Goal: Information Seeking & Learning: Find specific fact

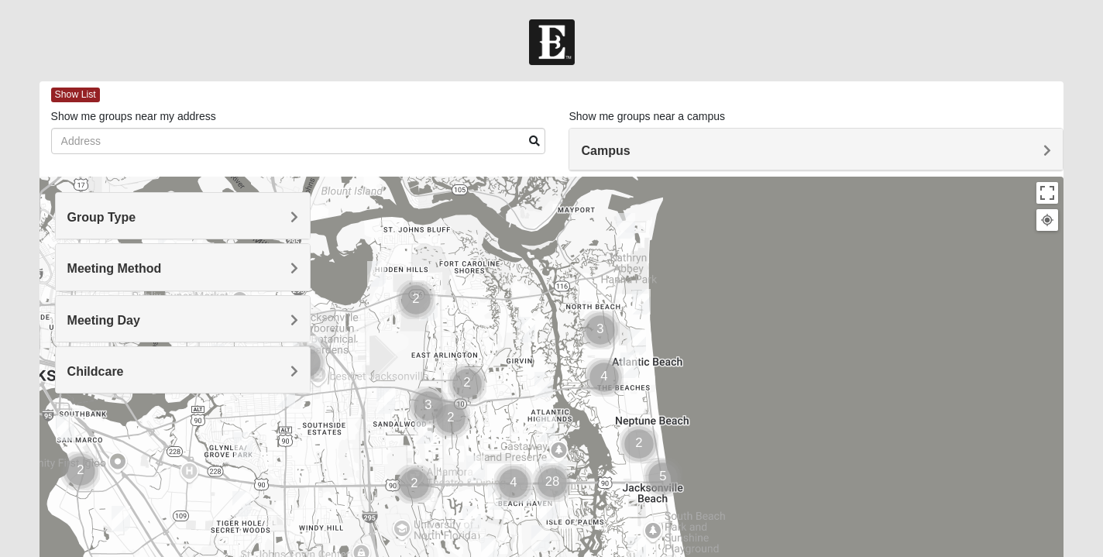
click at [112, 219] on span "Group Type" at bounding box center [101, 217] width 69 height 13
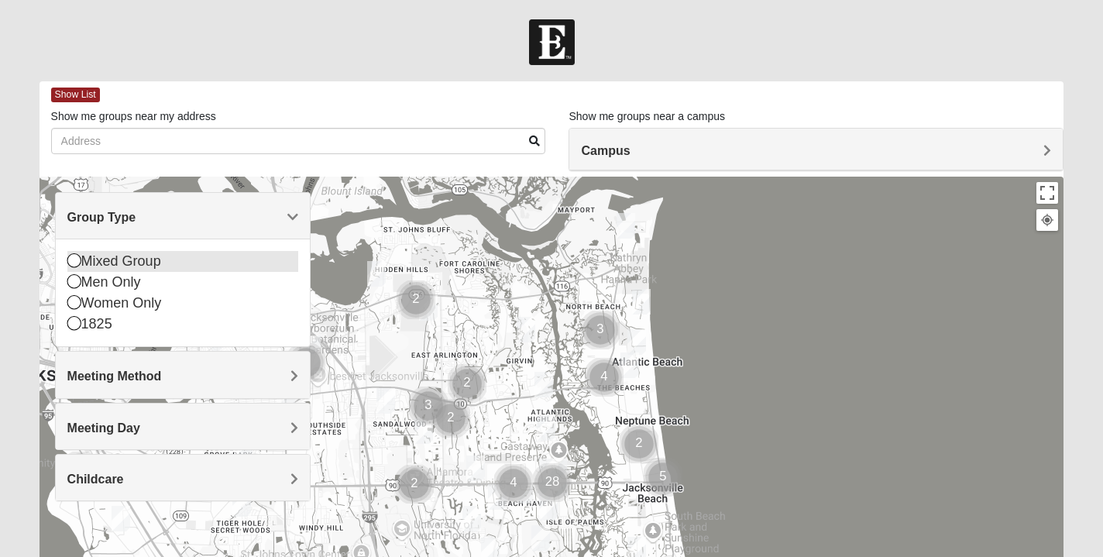
click at [74, 263] on icon at bounding box center [74, 260] width 14 height 14
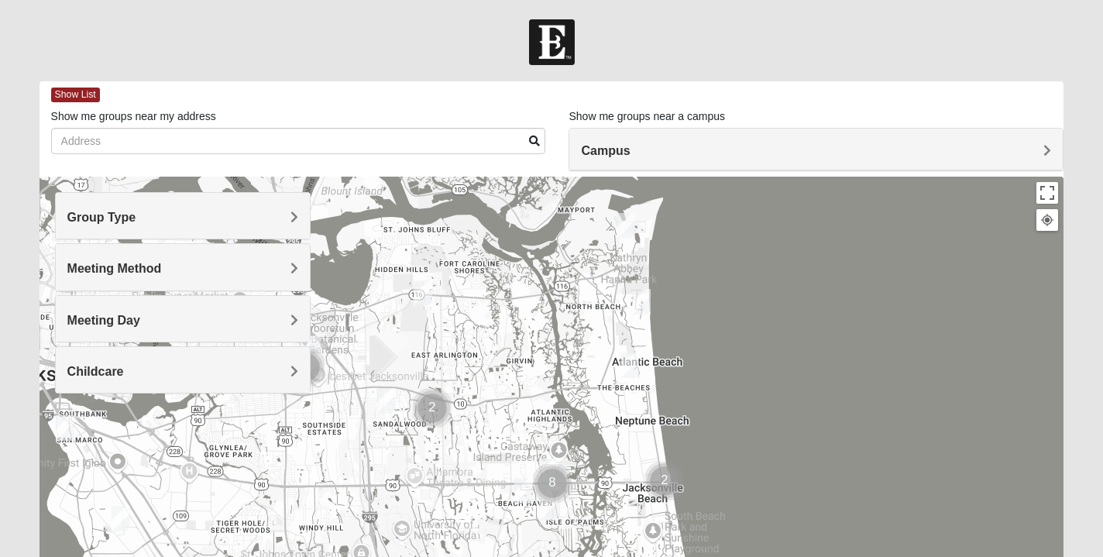
click at [112, 265] on span "Meeting Method" at bounding box center [114, 268] width 95 height 13
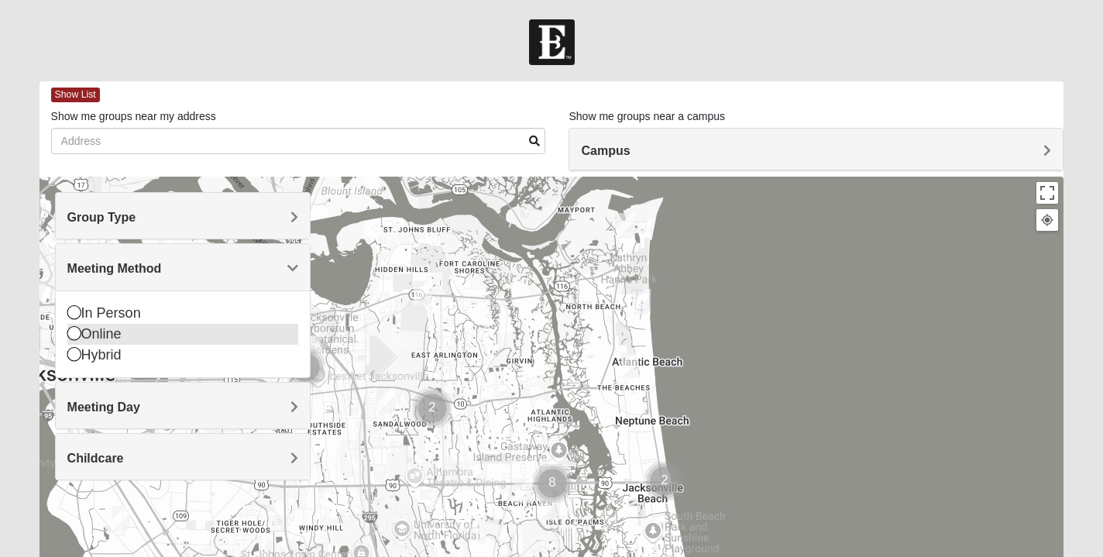
click at [73, 333] on icon at bounding box center [74, 333] width 14 height 14
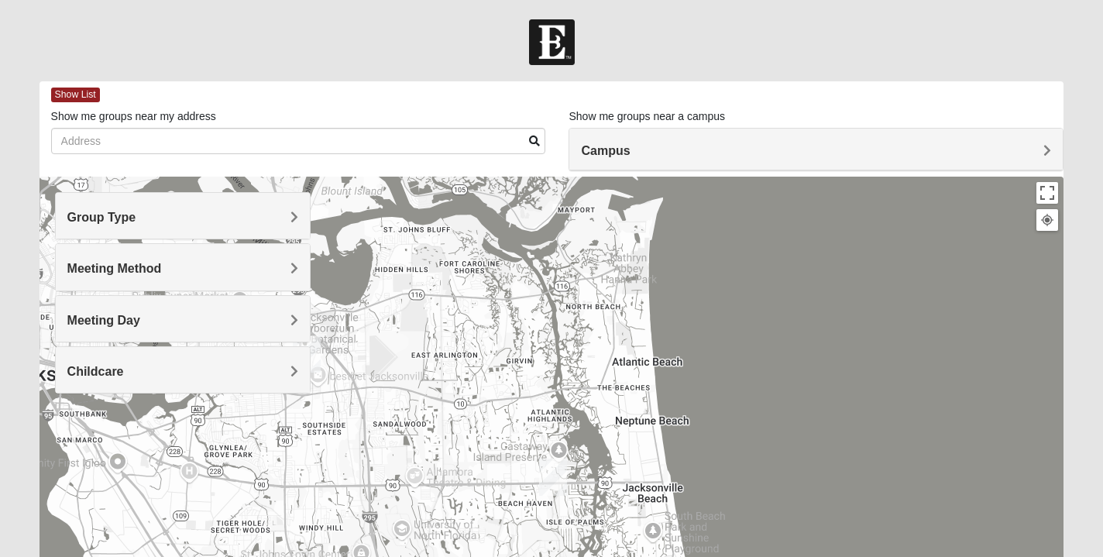
click at [104, 322] on span "Meeting Day" at bounding box center [103, 320] width 73 height 13
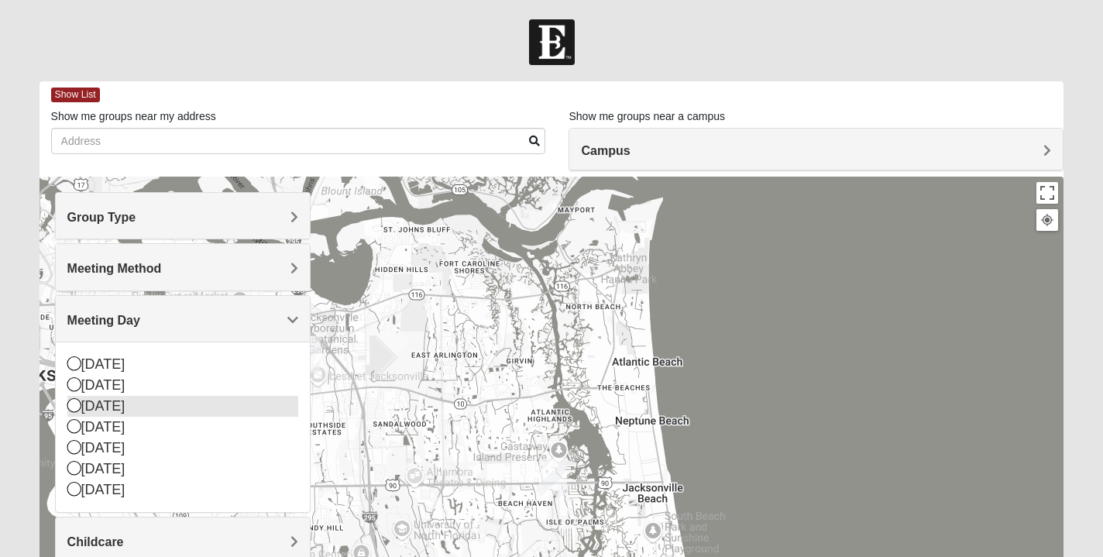
click at [74, 405] on icon at bounding box center [74, 405] width 14 height 14
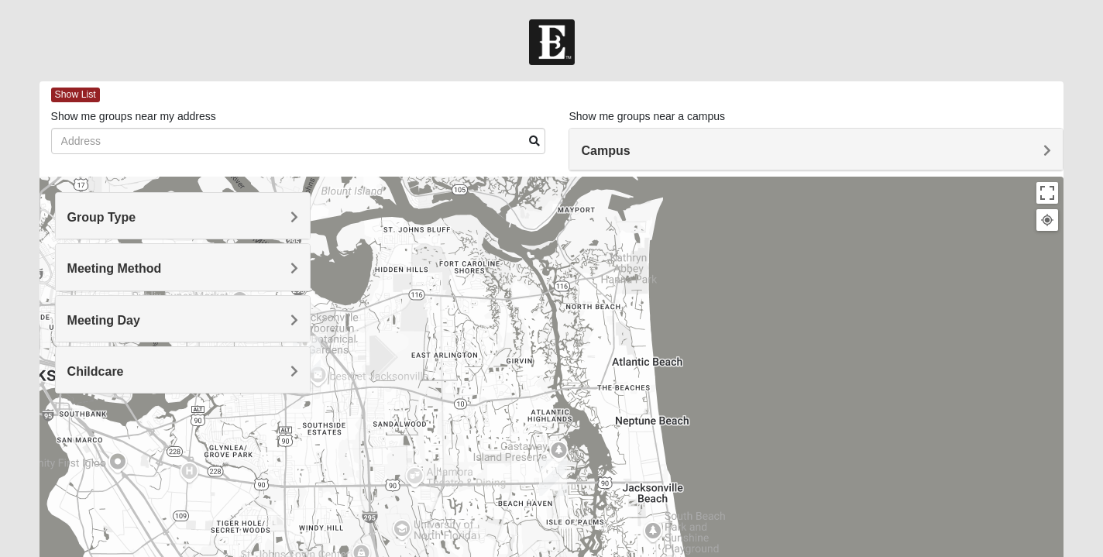
click at [181, 373] on h4 "Childcare" at bounding box center [183, 371] width 232 height 15
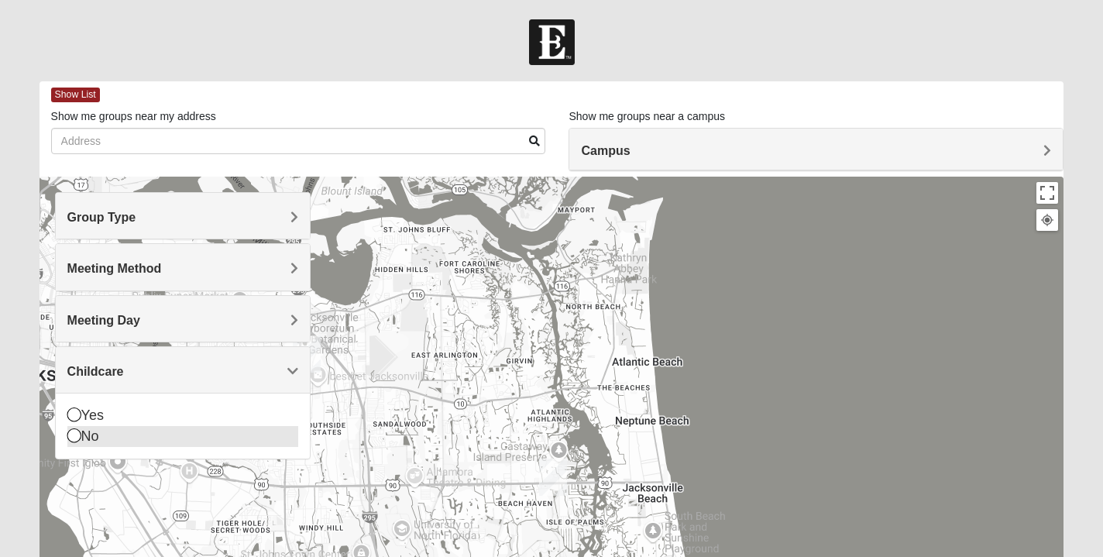
click at [72, 438] on icon at bounding box center [74, 435] width 14 height 14
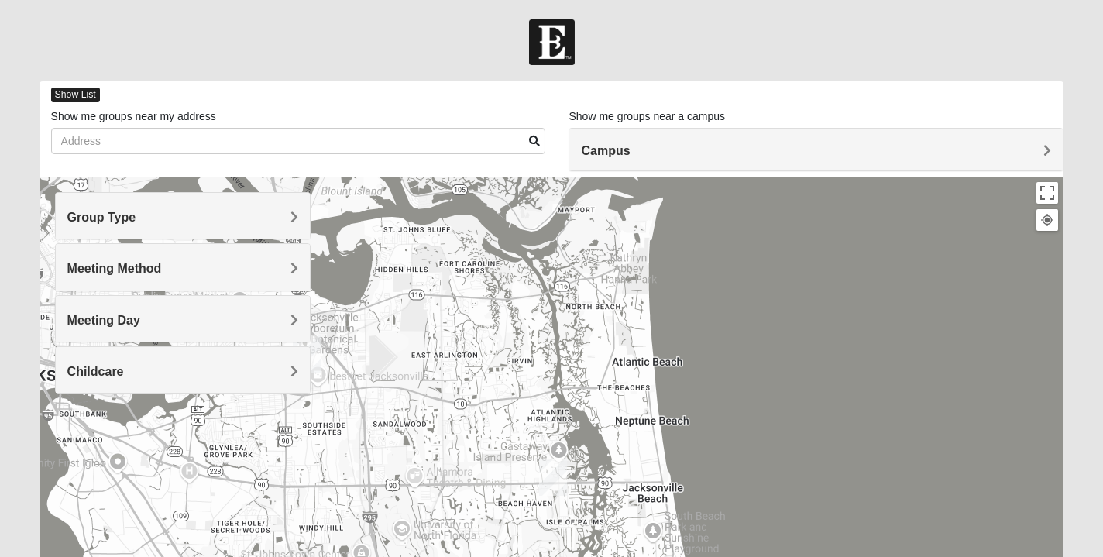
click at [69, 96] on span "Show List" at bounding box center [75, 95] width 49 height 15
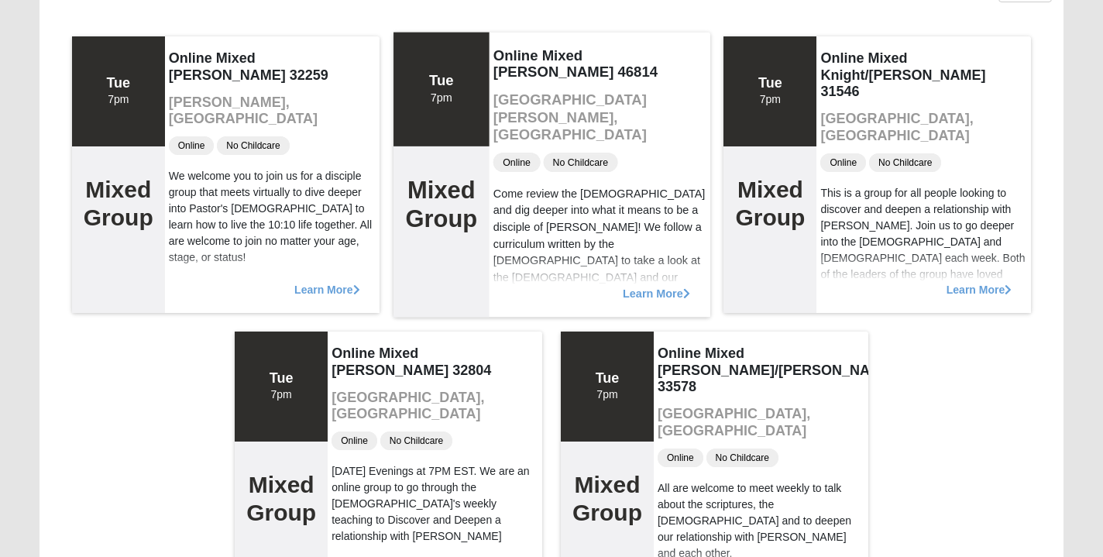
scroll to position [168, 0]
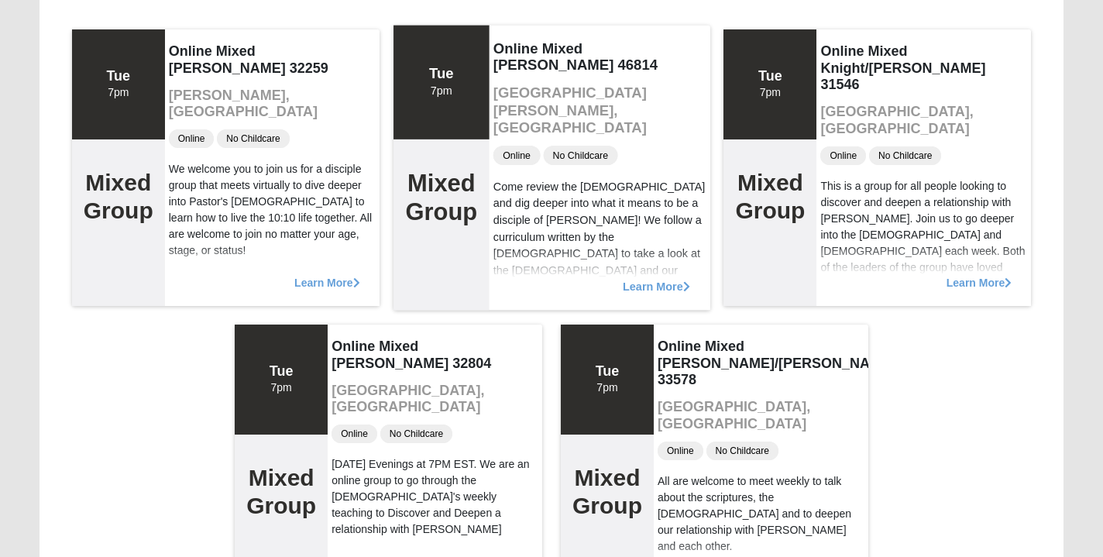
click at [635, 278] on span "Learn More" at bounding box center [656, 278] width 67 height 0
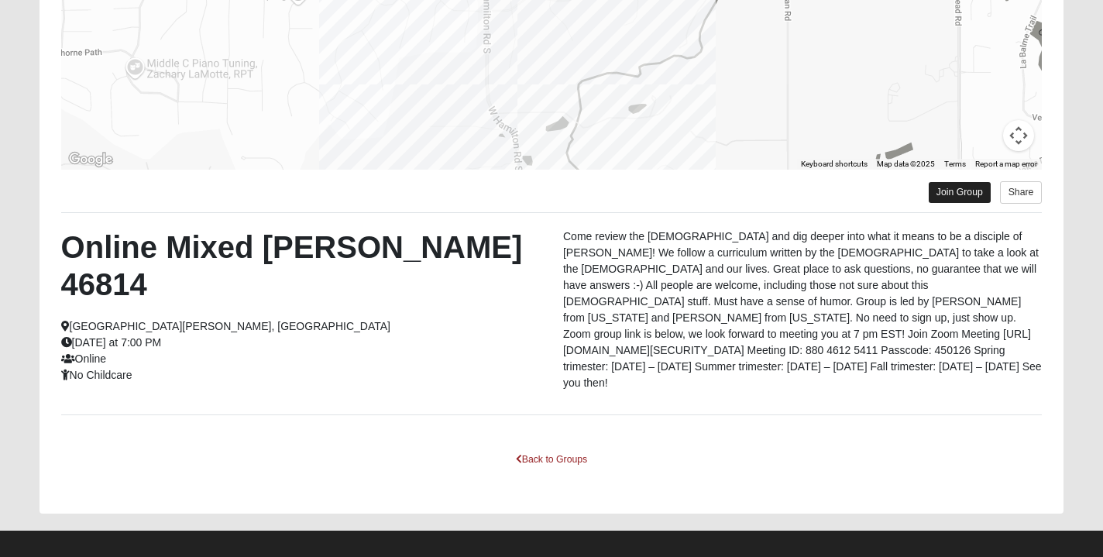
scroll to position [306, 0]
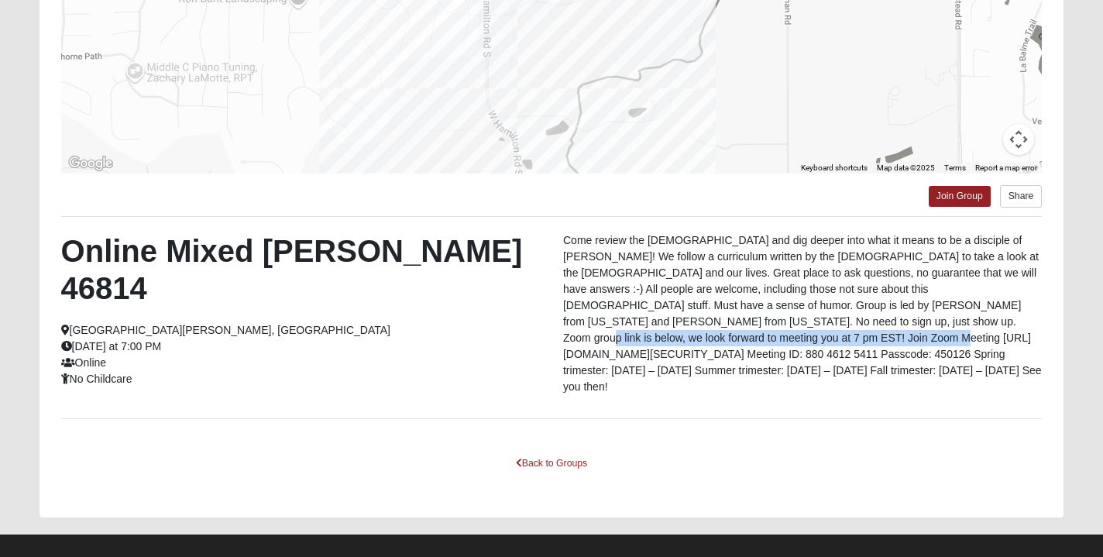
drag, startPoint x: 786, startPoint y: 322, endPoint x: 756, endPoint y: 341, distance: 35.9
copy p "[URL][DOMAIN_NAME][SECURITY_DATA]"
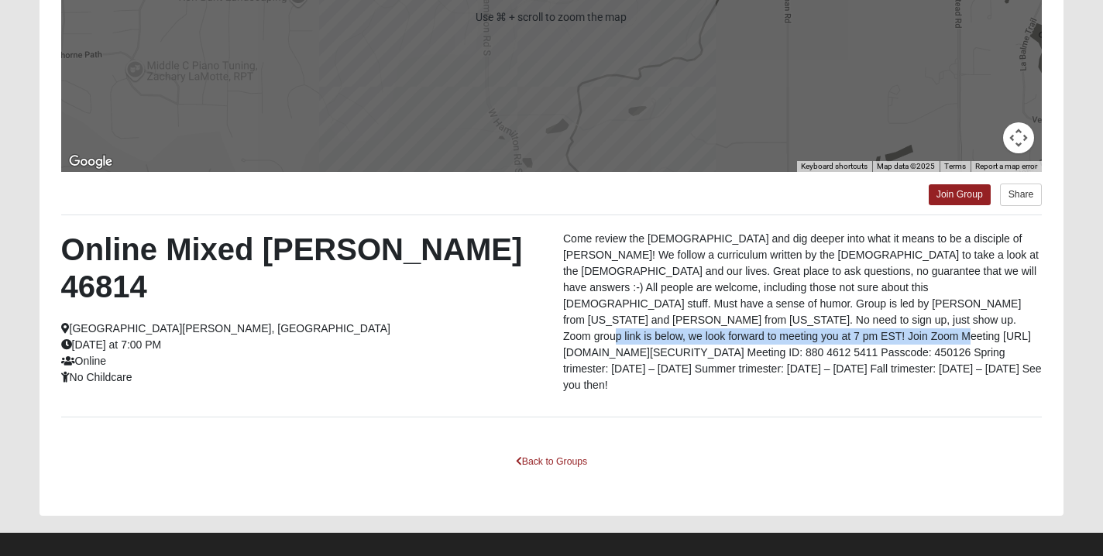
scroll to position [307, 0]
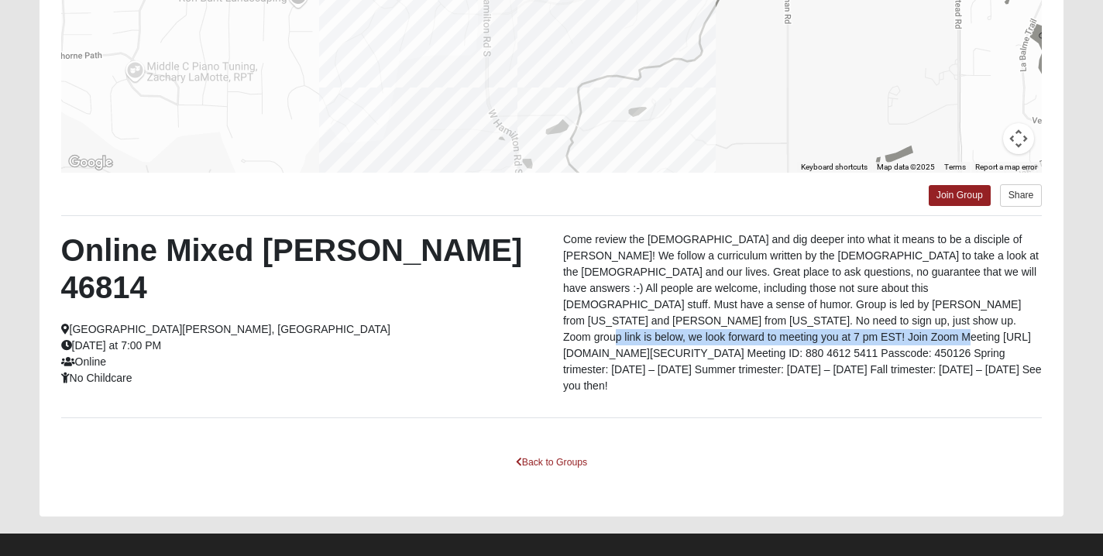
click at [787, 320] on p "Come review the [DEMOGRAPHIC_DATA] and dig deeper into what it means to be a di…" at bounding box center [802, 313] width 479 height 163
drag, startPoint x: 787, startPoint y: 320, endPoint x: 758, endPoint y: 338, distance: 34.4
click at [758, 338] on p "Come review the [DEMOGRAPHIC_DATA] and dig deeper into what it means to be a di…" at bounding box center [802, 313] width 479 height 163
copy p "[URL][DOMAIN_NAME][SECURITY_DATA]"
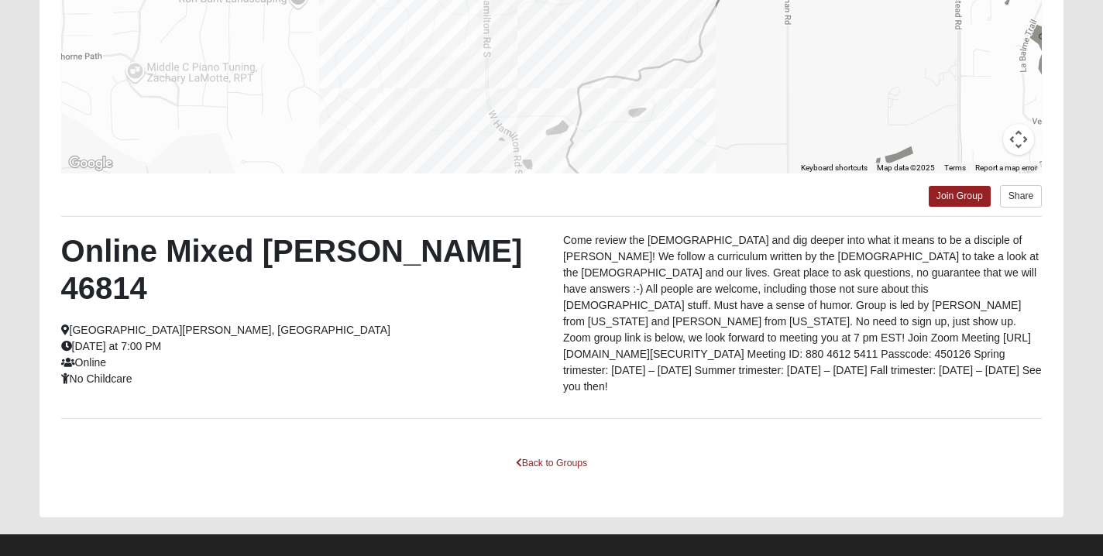
click at [914, 395] on div "← Move left → Move right ↑ Move up ↓ Move down + Zoom in - Zoom out Home Jump l…" at bounding box center [552, 159] width 1025 height 714
